Goal: Information Seeking & Learning: Learn about a topic

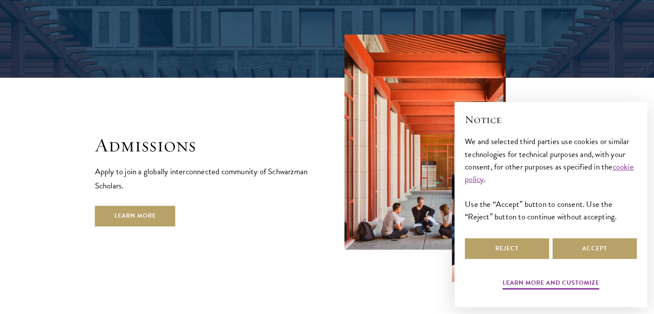
scroll to position [1462, 0]
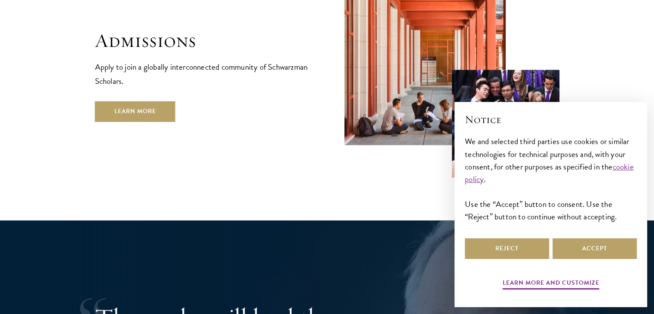
click at [154, 96] on div "Admissions Apply to join a globally interconnected community of Schwarzman Scho…" at bounding box center [327, 53] width 465 height 247
click at [153, 101] on link "Learn More" at bounding box center [135, 111] width 80 height 21
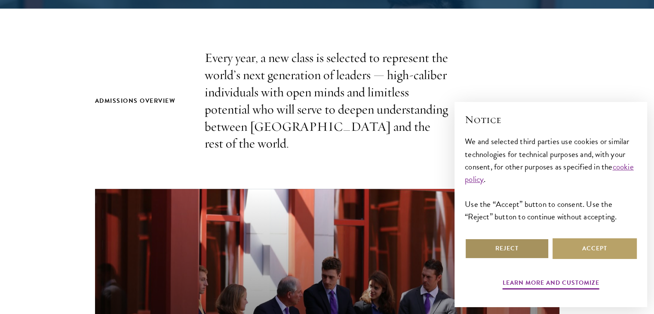
click at [526, 251] on button "Reject" at bounding box center [507, 248] width 84 height 21
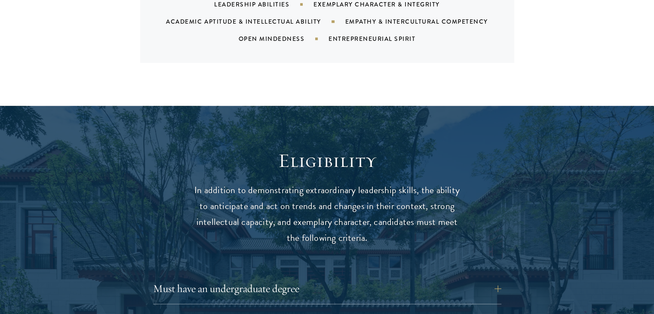
scroll to position [1118, 0]
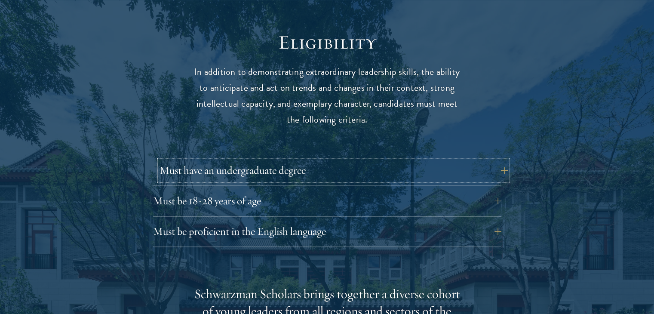
click at [468, 160] on button "Must have an undergraduate degree" at bounding box center [334, 170] width 348 height 21
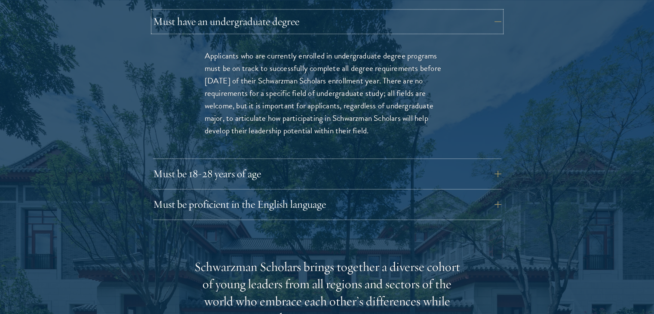
scroll to position [1333, 0]
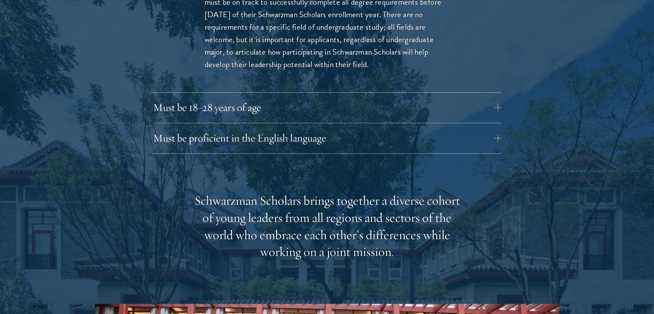
click at [415, 79] on div "Must have an undergraduate degree Applicants who are currently enrolled in unde…" at bounding box center [327, 49] width 348 height 209
click at [418, 97] on button "Must be 18-28 years of age" at bounding box center [334, 107] width 348 height 21
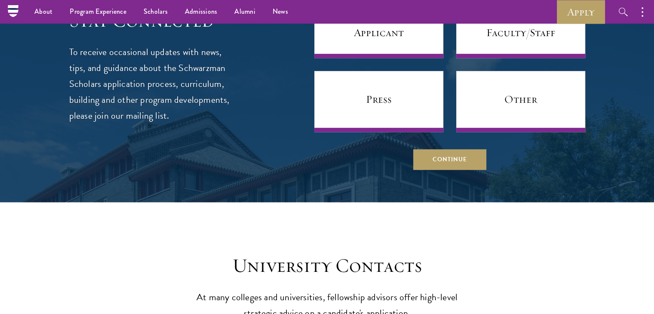
scroll to position [3613, 0]
